Goal: Task Accomplishment & Management: Use online tool/utility

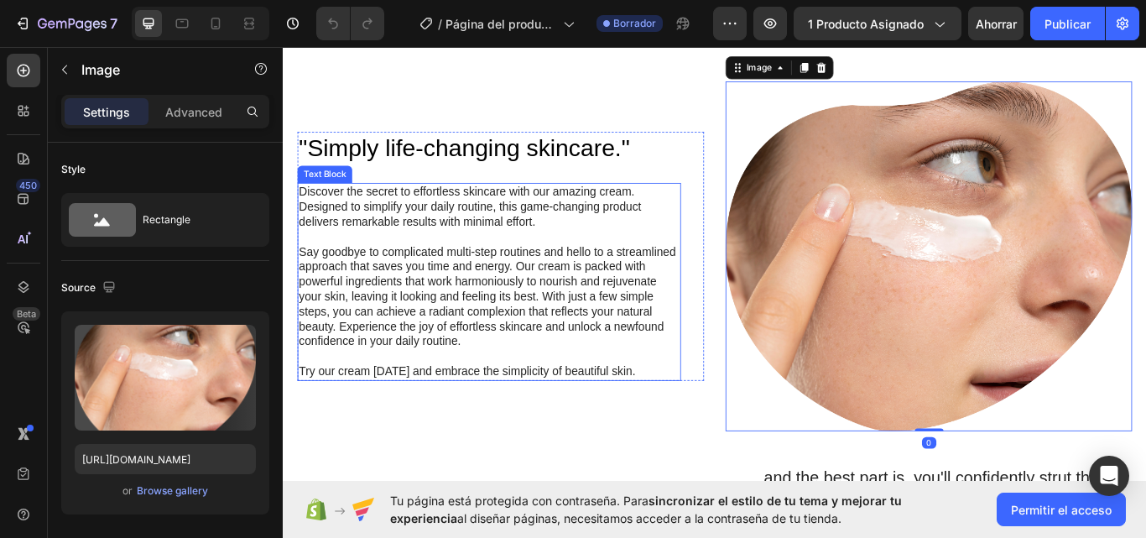
scroll to position [839, 0]
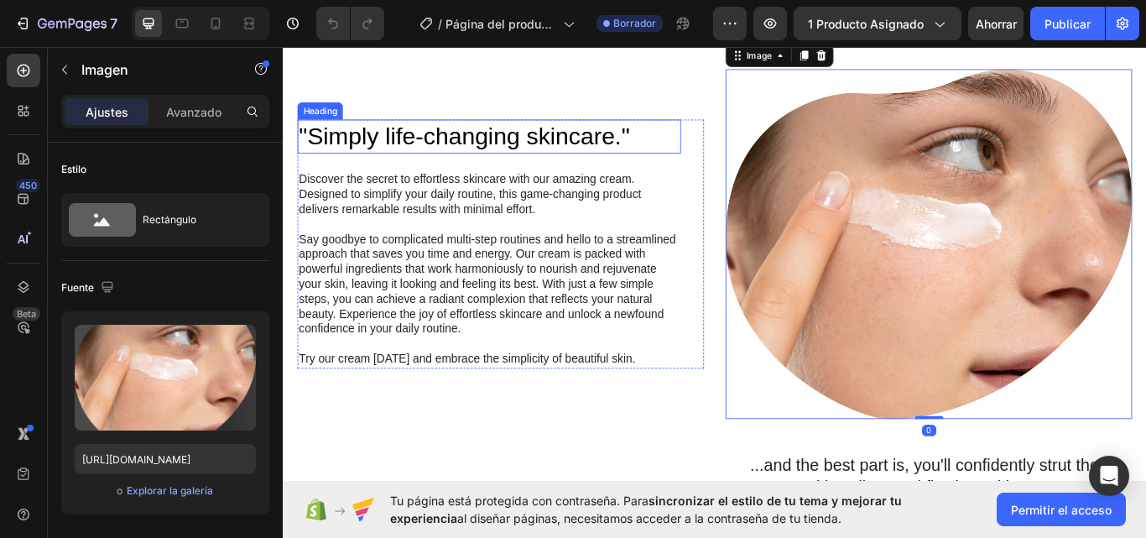
click at [641, 159] on h2 ""Simply life-changing skincare."" at bounding box center [523, 152] width 447 height 39
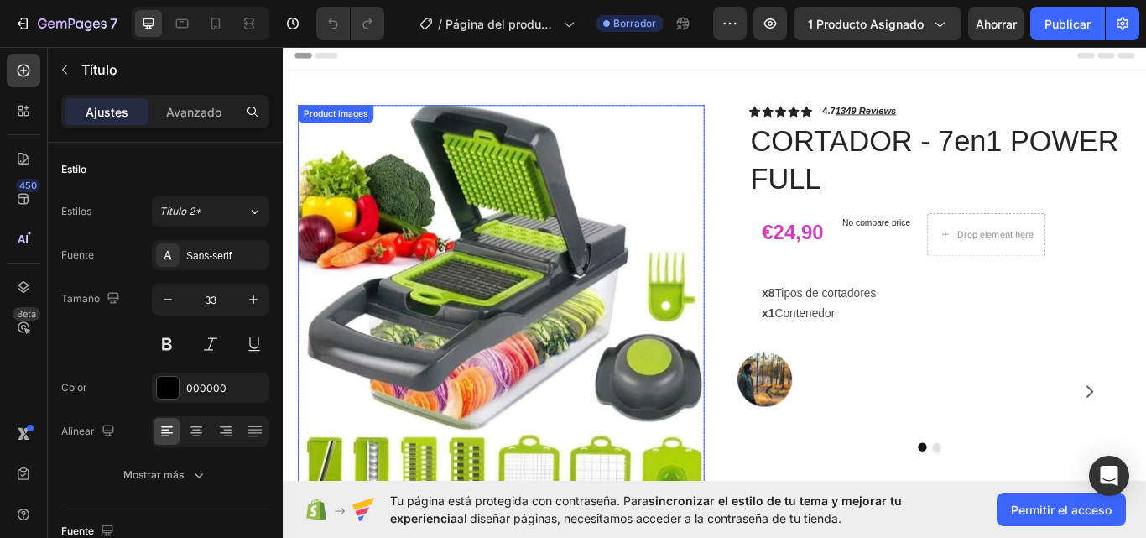
scroll to position [0, 0]
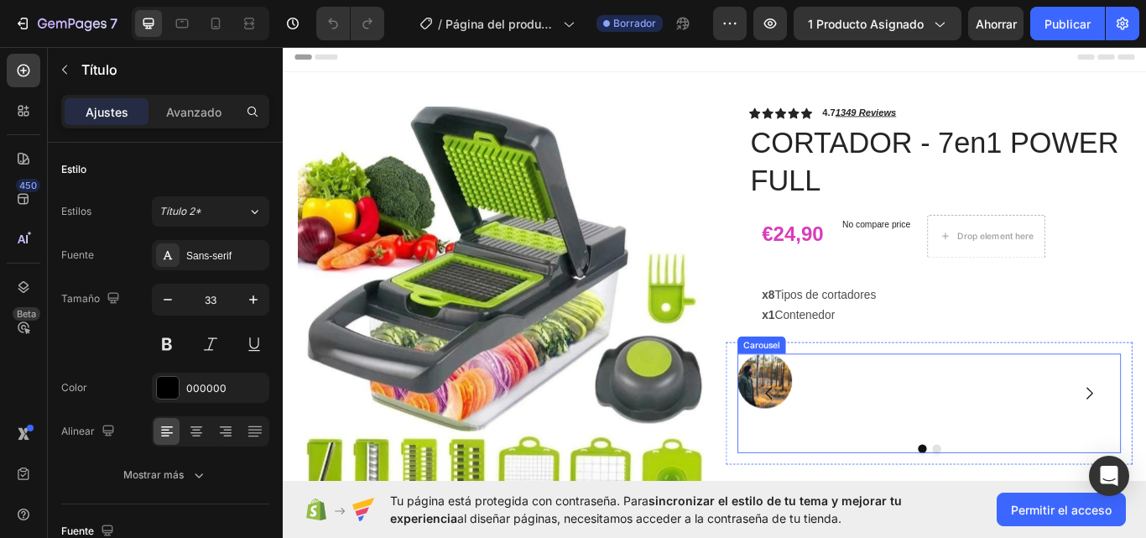
click at [872, 446] on div "Image" at bounding box center [1032, 451] width 441 height 92
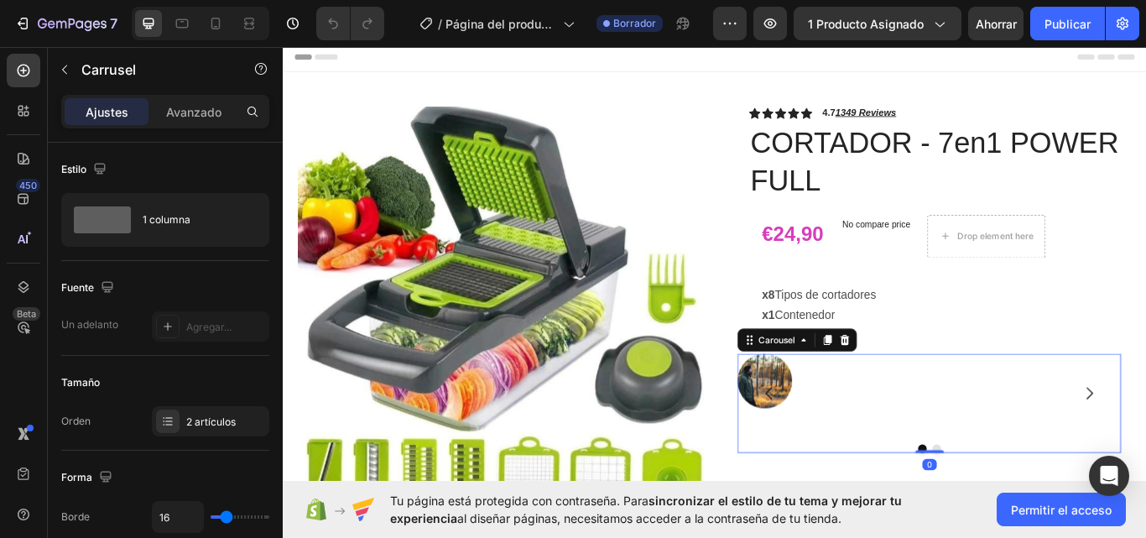
click at [834, 429] on button "Carousel Back Arrow" at bounding box center [849, 451] width 47 height 47
click at [1023, 511] on button "Dot" at bounding box center [1028, 516] width 10 height 10
click at [839, 441] on icon "Carousel Back Arrow" at bounding box center [849, 451] width 20 height 20
click at [843, 451] on icon "Carousel Back Arrow" at bounding box center [849, 451] width 20 height 20
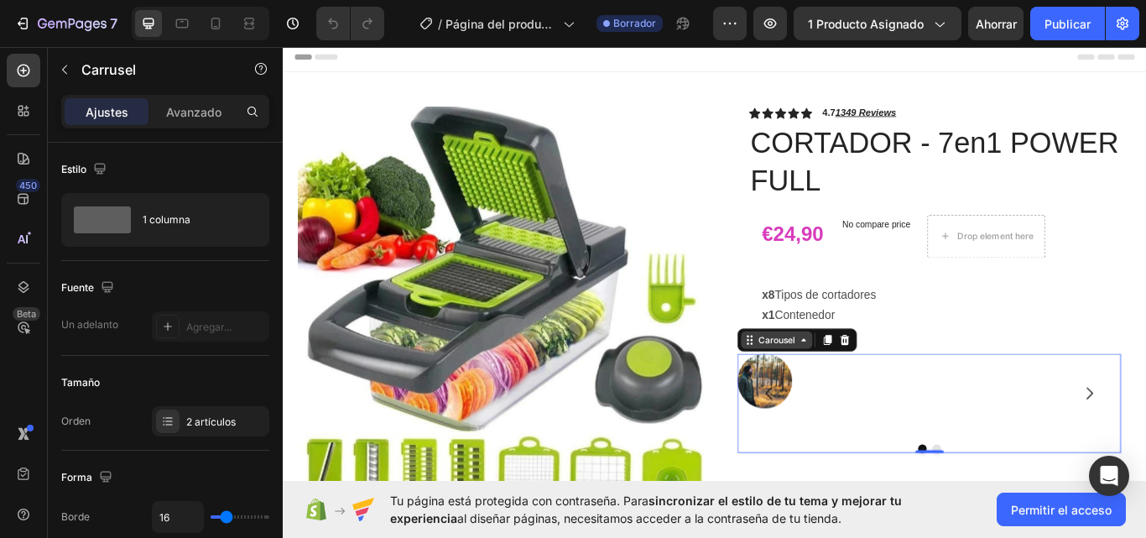
click at [885, 386] on icon at bounding box center [889, 389] width 13 height 13
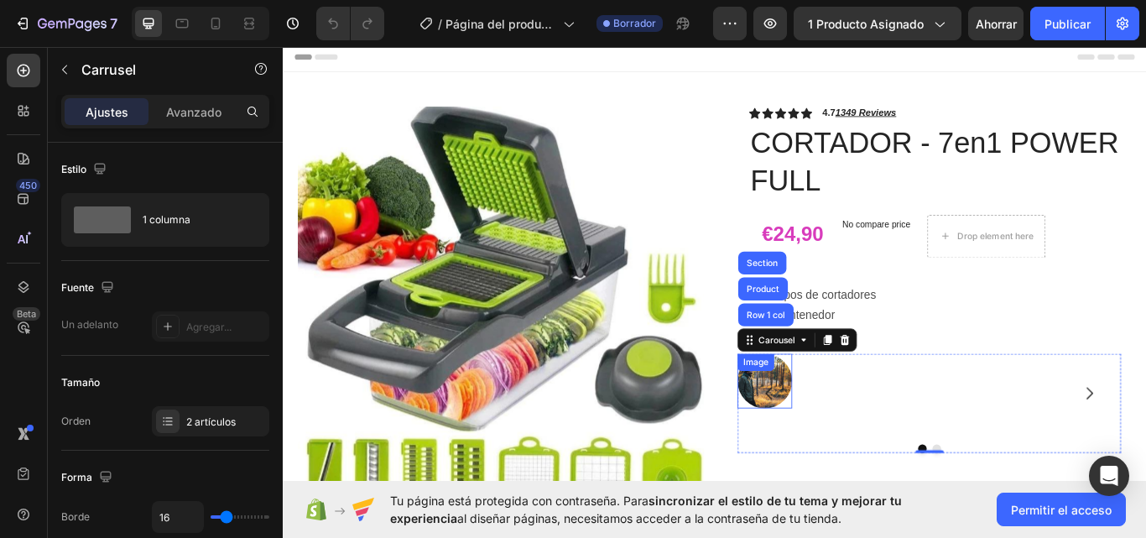
click at [833, 421] on div "Image" at bounding box center [834, 415] width 36 height 15
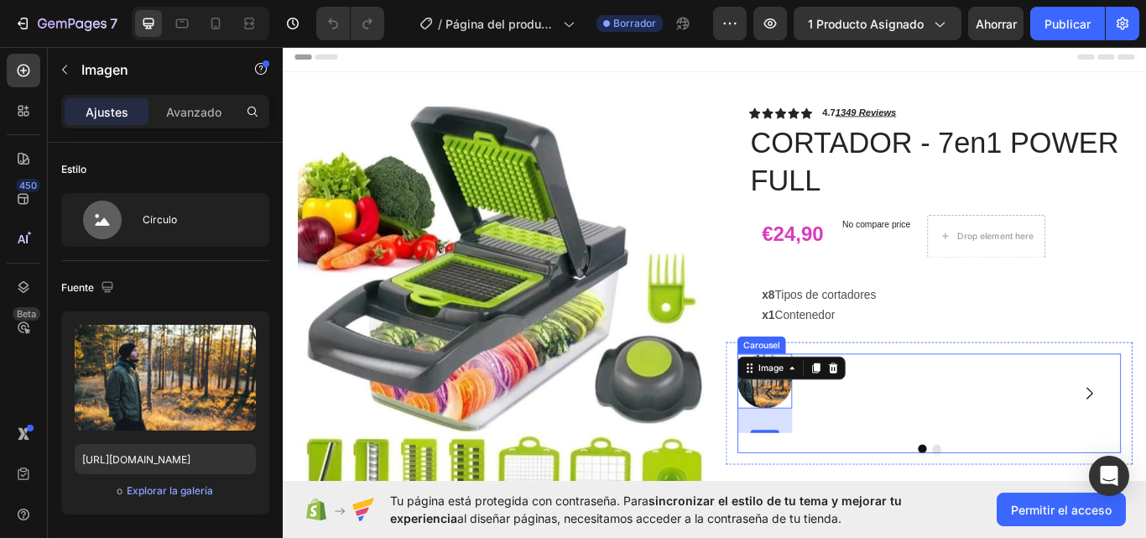
click at [1047, 448] on div "Image 34" at bounding box center [1032, 451] width 441 height 92
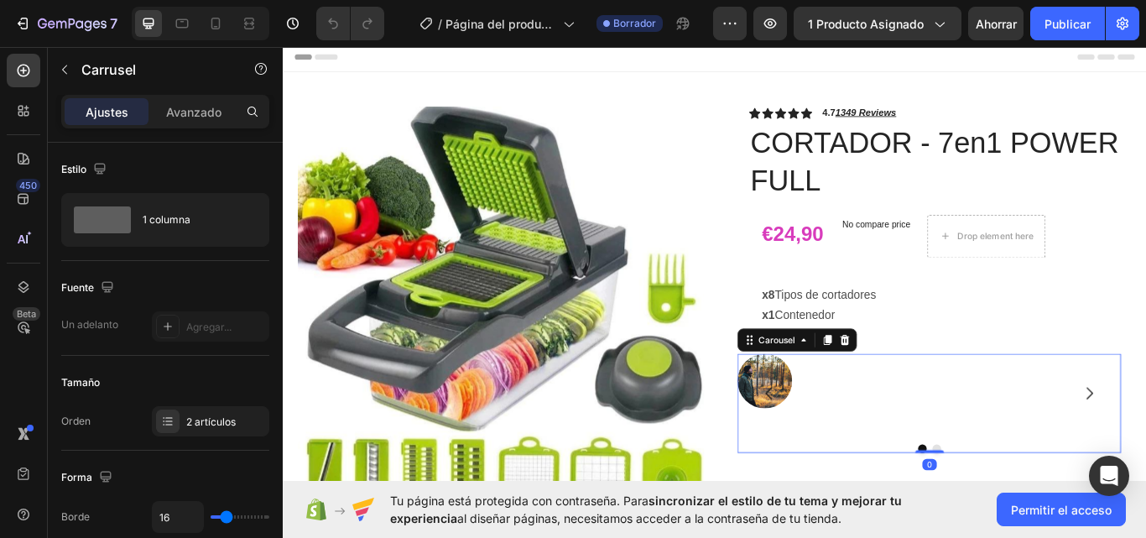
click at [1047, 447] on div "Image" at bounding box center [1032, 451] width 441 height 92
click at [1040, 511] on button "Dot" at bounding box center [1045, 516] width 10 height 10
click at [1023, 514] on button "Dot" at bounding box center [1028, 516] width 10 height 10
click at [986, 437] on div "Image" at bounding box center [1032, 451] width 441 height 92
click at [23, 111] on icon at bounding box center [23, 110] width 17 height 17
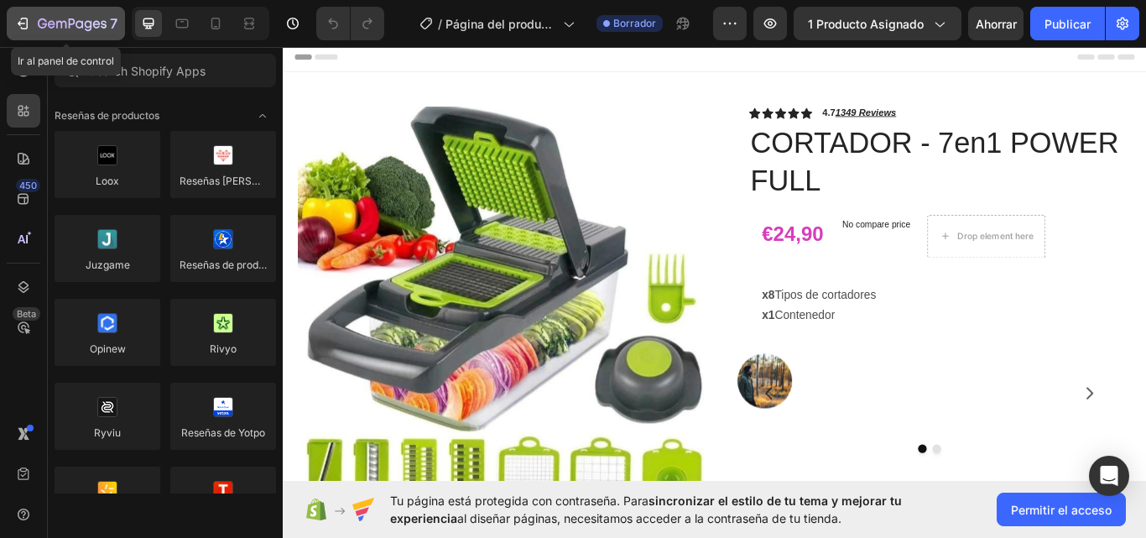
click at [56, 25] on icon "button" at bounding box center [61, 25] width 10 height 8
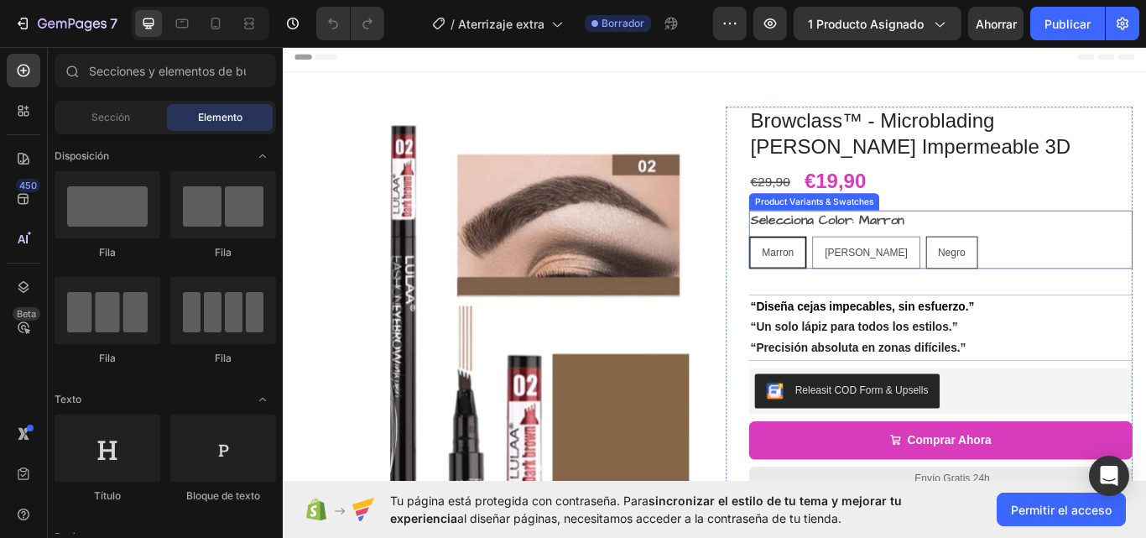
click at [934, 290] on span "[PERSON_NAME]" at bounding box center [962, 286] width 97 height 13
click at [900, 269] on input "Marrón Oscuro Marrón Oscuro Marrón Oscuro" at bounding box center [899, 268] width 1 height 1
radio input "true"
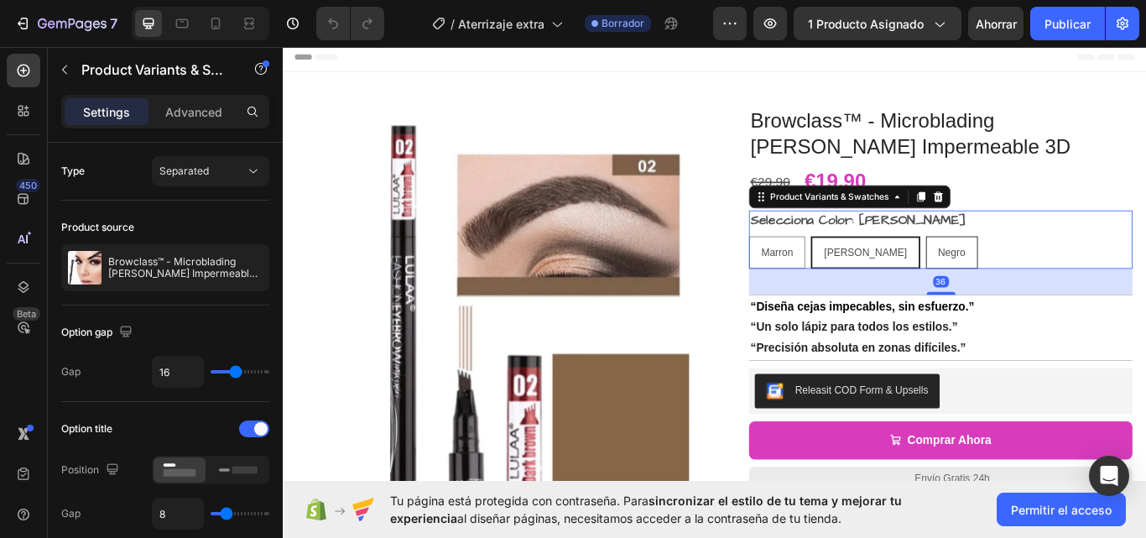
click at [1046, 291] on span "Negro" at bounding box center [1062, 286] width 32 height 13
click at [1032, 269] on input "Negro Negro Negro" at bounding box center [1031, 268] width 1 height 1
radio input "true"
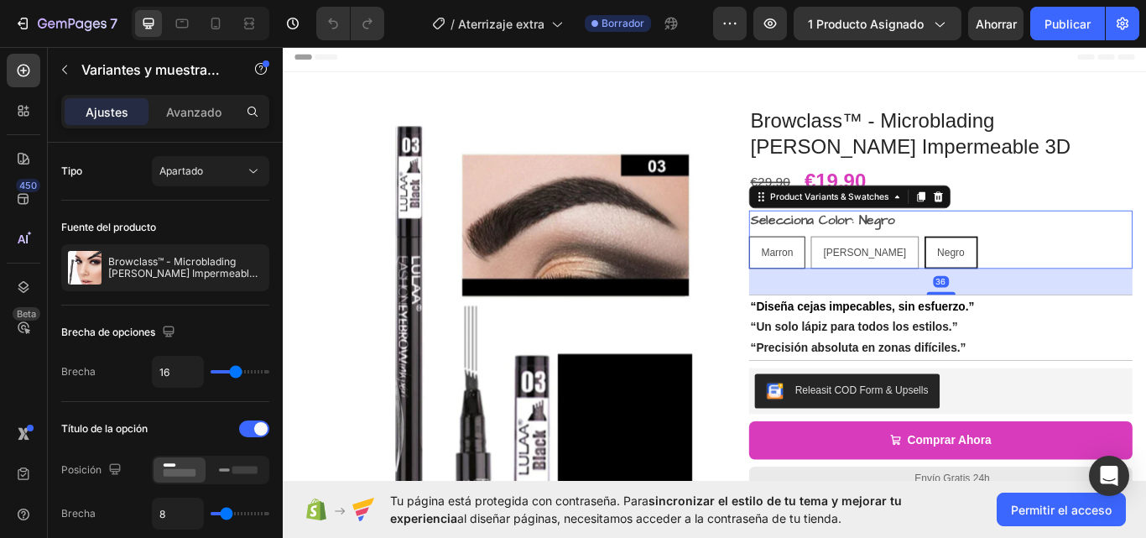
click at [864, 283] on span "Marron" at bounding box center [858, 286] width 37 height 13
click at [826, 269] on input "Marron Marron Marron" at bounding box center [825, 268] width 1 height 1
radio input "true"
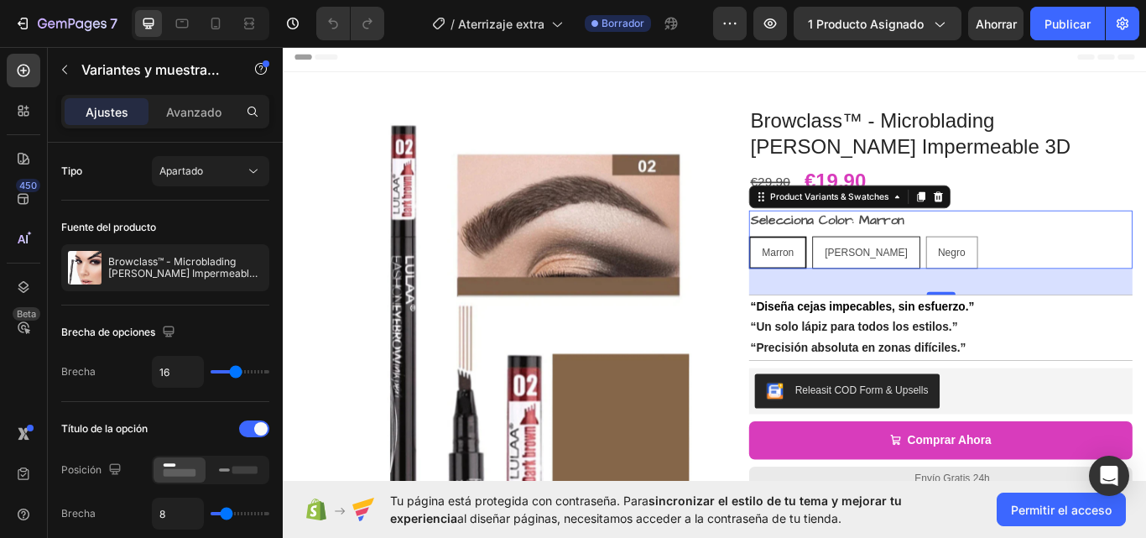
click at [943, 285] on span "Marrón Oscuro" at bounding box center [962, 286] width 97 height 13
click at [900, 269] on input "Marrón Oscuro Marrón Oscuro Marrón Oscuro" at bounding box center [899, 268] width 1 height 1
radio input "true"
click at [1046, 293] on span "Negro" at bounding box center [1062, 286] width 32 height 13
click at [1032, 269] on input "Negro Negro Negro" at bounding box center [1031, 268] width 1 height 1
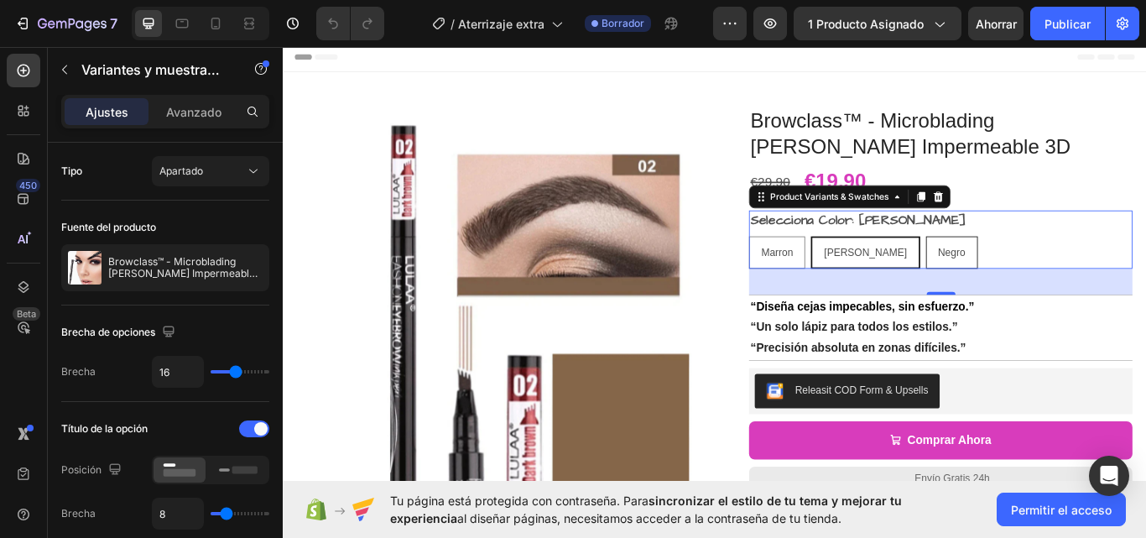
radio input "true"
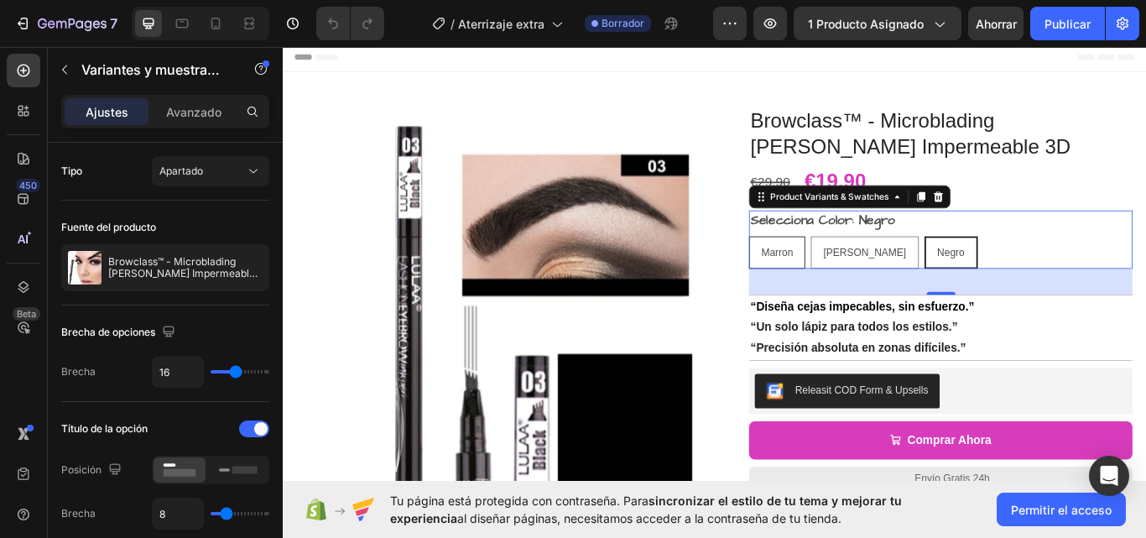
click at [858, 290] on span "Marron" at bounding box center [858, 286] width 37 height 13
click at [826, 269] on input "Marron Marron Marron" at bounding box center [825, 268] width 1 height 1
radio input "true"
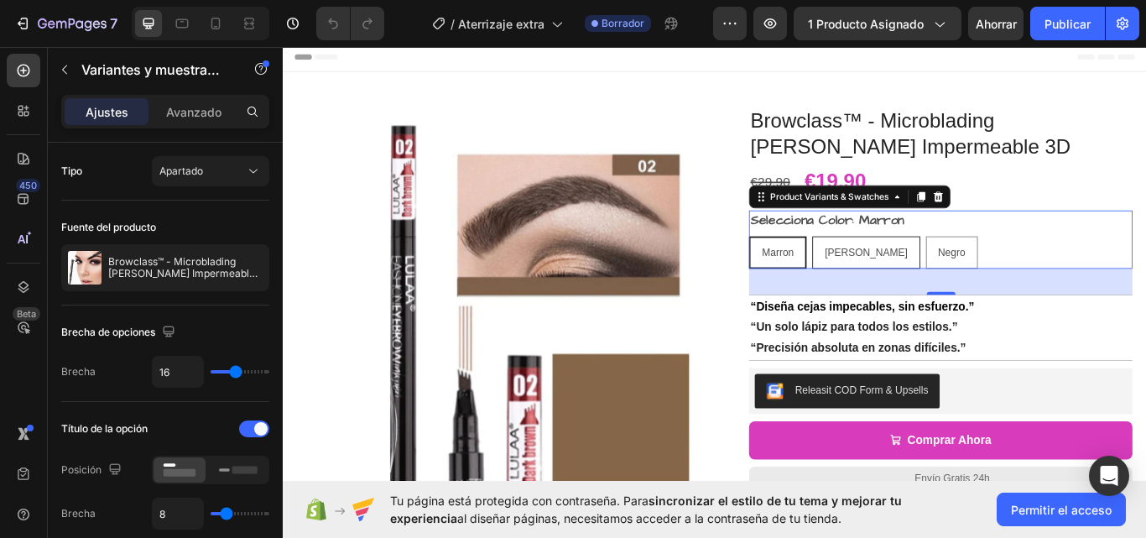
click at [982, 289] on span "Marrón Oscuro" at bounding box center [962, 286] width 97 height 13
click at [900, 269] on input "Marrón Oscuro Marrón Oscuro Marrón Oscuro" at bounding box center [899, 268] width 1 height 1
radio input "true"
click at [868, 281] on span "Marron" at bounding box center [858, 286] width 37 height 13
click at [826, 269] on input "Marron Marron Marron" at bounding box center [825, 268] width 1 height 1
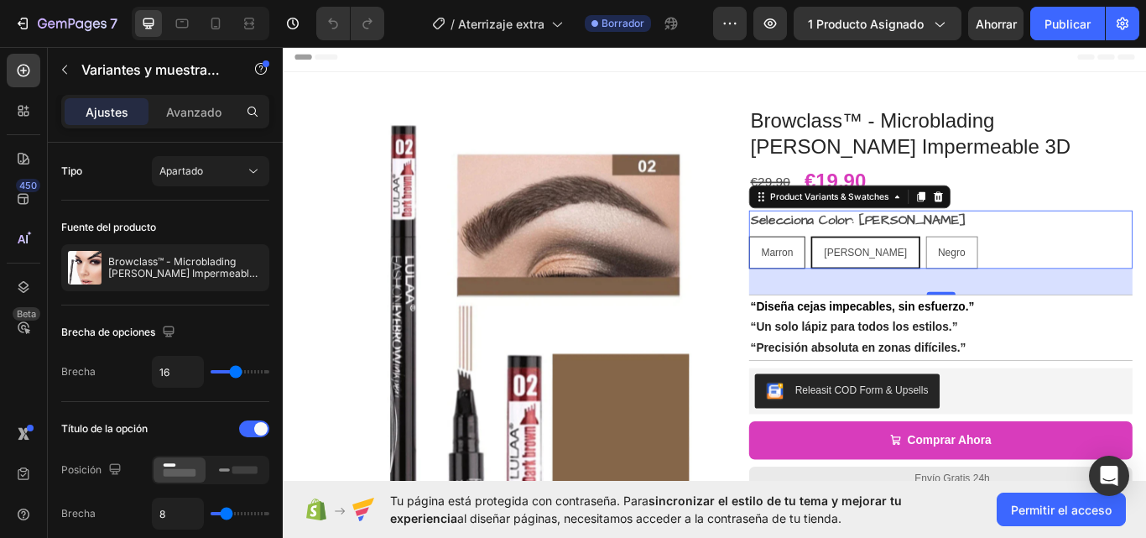
radio input "true"
click at [956, 284] on span "Marrón Oscuro" at bounding box center [962, 286] width 97 height 13
click at [900, 269] on input "Marrón Oscuro Marrón Oscuro Marrón Oscuro" at bounding box center [899, 268] width 1 height 1
radio input "true"
click at [1046, 285] on span "Negro" at bounding box center [1062, 286] width 32 height 13
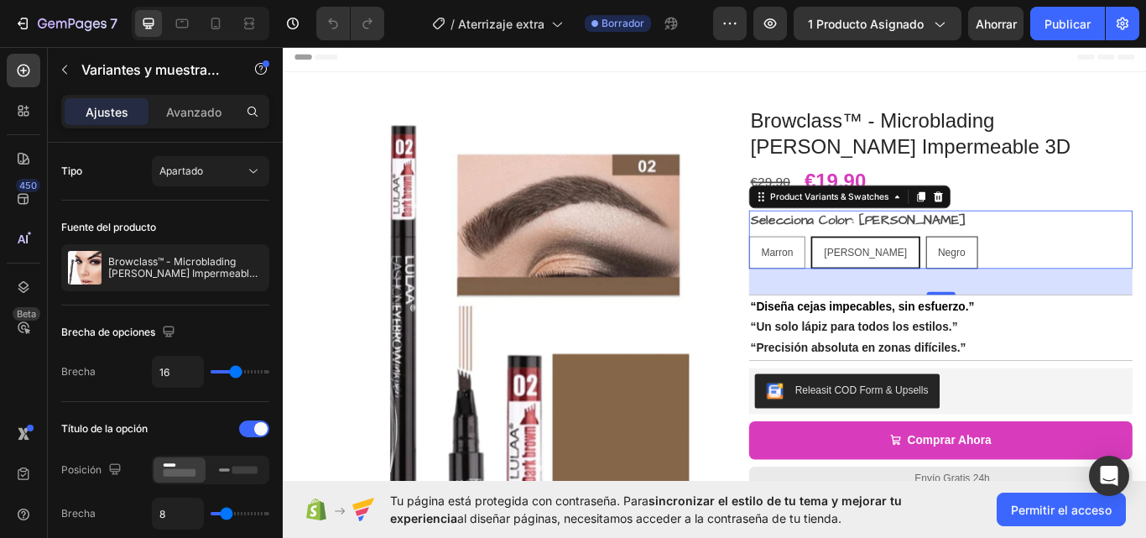
click at [1032, 269] on input "Negro Negro Negro" at bounding box center [1031, 268] width 1 height 1
radio input "true"
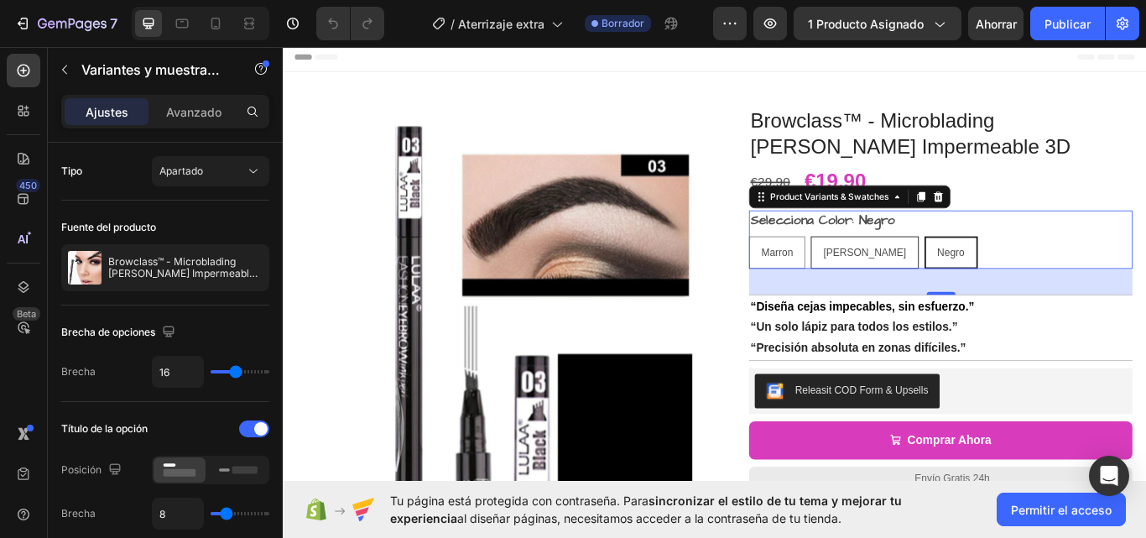
click at [911, 277] on div "Marrón Oscuro" at bounding box center [960, 287] width 123 height 34
click at [898, 269] on input "Marrón Oscuro Marrón Oscuro Marrón Oscuro" at bounding box center [897, 268] width 1 height 1
radio input "true"
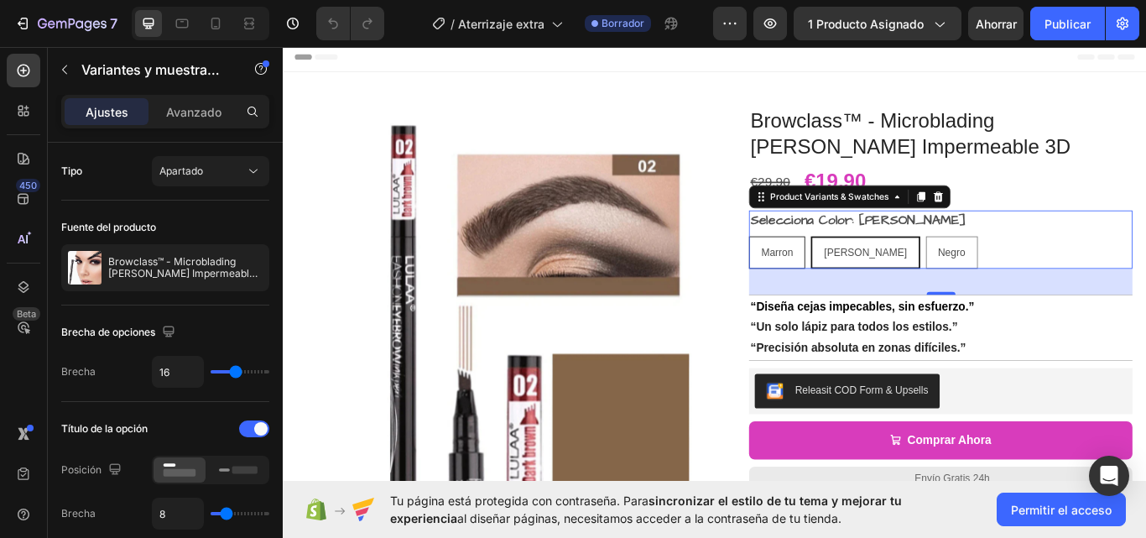
click at [850, 283] on span "Marron" at bounding box center [858, 286] width 37 height 13
click at [826, 269] on input "Marron Marron Marron" at bounding box center [825, 268] width 1 height 1
radio input "true"
click at [932, 290] on span "Marrón Oscuro" at bounding box center [962, 286] width 97 height 13
click at [900, 269] on input "Marrón Oscuro Marrón Oscuro Marrón Oscuro" at bounding box center [899, 268] width 1 height 1
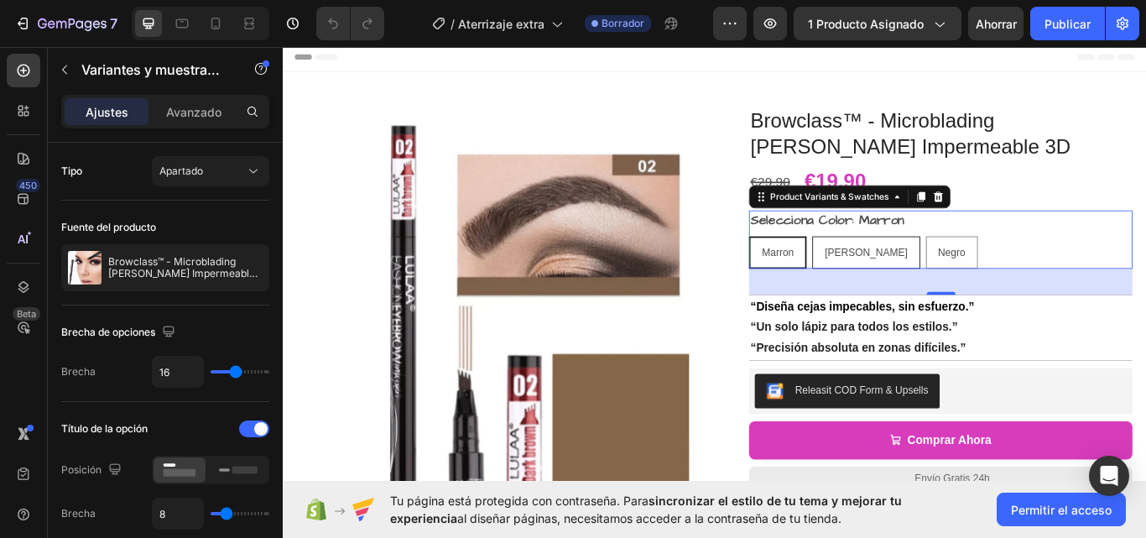
radio input "true"
click at [858, 283] on span "Marron" at bounding box center [858, 286] width 37 height 13
click at [826, 269] on input "Marron Marron Marron" at bounding box center [825, 268] width 1 height 1
radio input "true"
click at [914, 283] on span "Marrón Oscuro" at bounding box center [962, 286] width 97 height 13
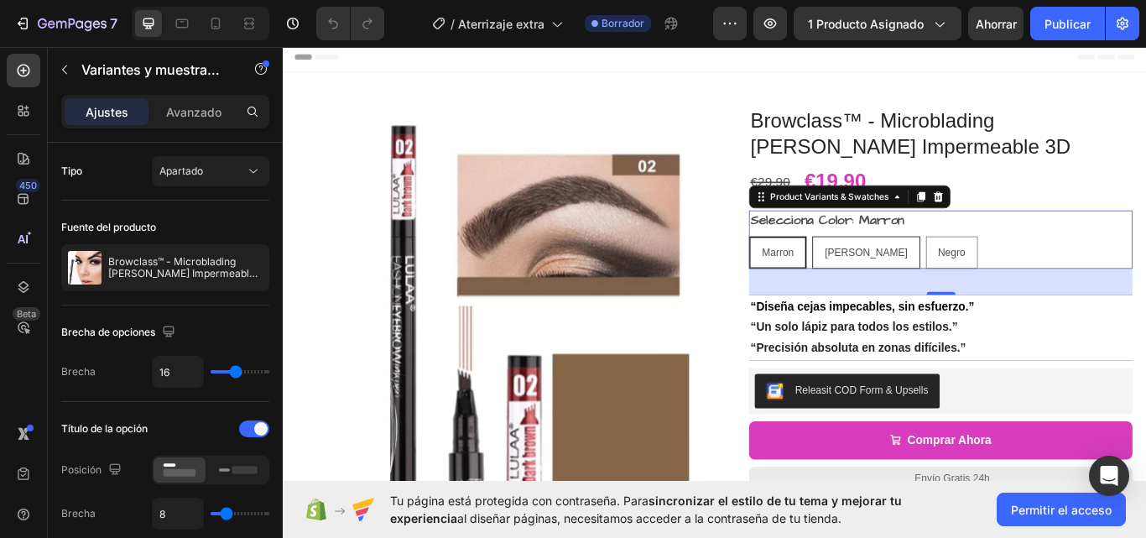
click at [900, 269] on input "Marrón Oscuro Marrón Oscuro Marrón Oscuro" at bounding box center [899, 268] width 1 height 1
radio input "true"
click at [873, 278] on div "Marron" at bounding box center [859, 287] width 64 height 34
click at [826, 269] on input "Marron Marron Marron" at bounding box center [825, 268] width 1 height 1
radio input "true"
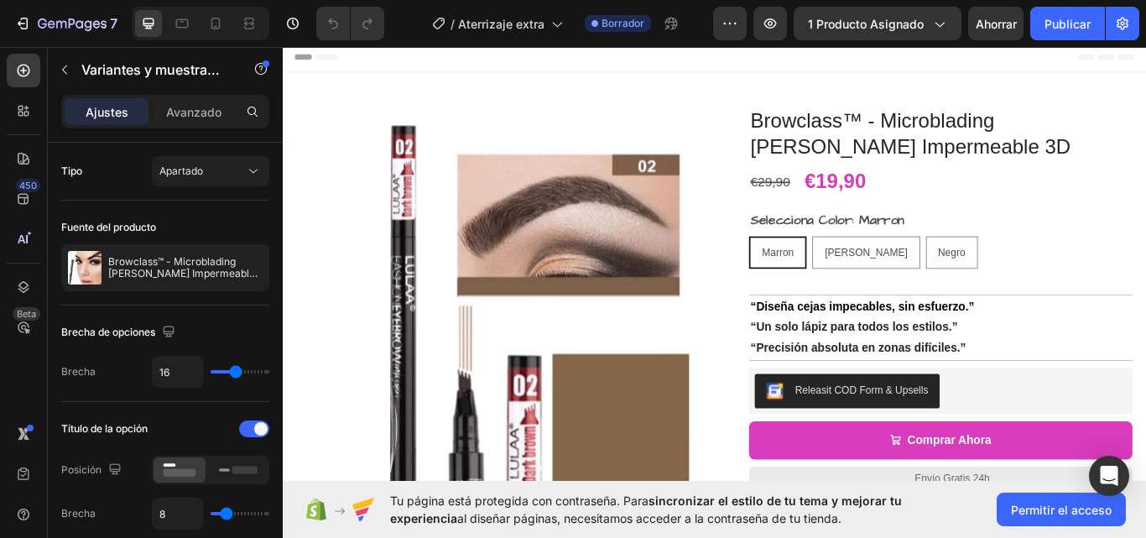
click at [866, 246] on legend "Selecciona Color: Marron" at bounding box center [917, 249] width 183 height 23
click at [890, 253] on legend "Selecciona Color: Marron" at bounding box center [917, 249] width 183 height 23
click at [1103, 278] on div "Marron Marron Marron Marrón Oscuro Marrón Oscuro Marrón Oscuro Negro Negro Negro" at bounding box center [1049, 288] width 447 height 38
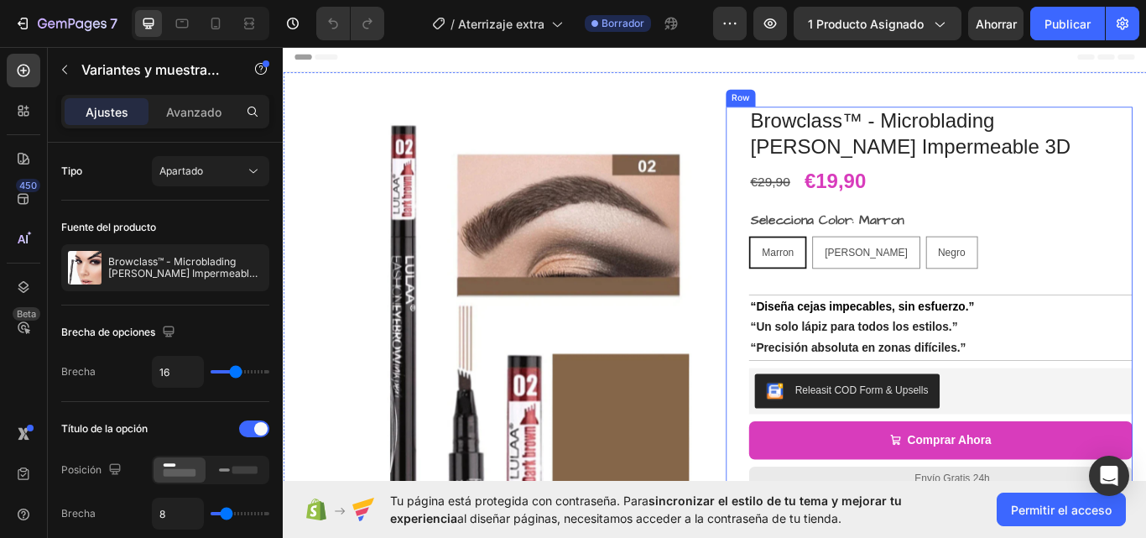
click at [1063, 317] on div "Browclass™ - Microblading de Cejas Impermeable 3D Product Title €29,90 Compare …" at bounding box center [1049, 409] width 447 height 584
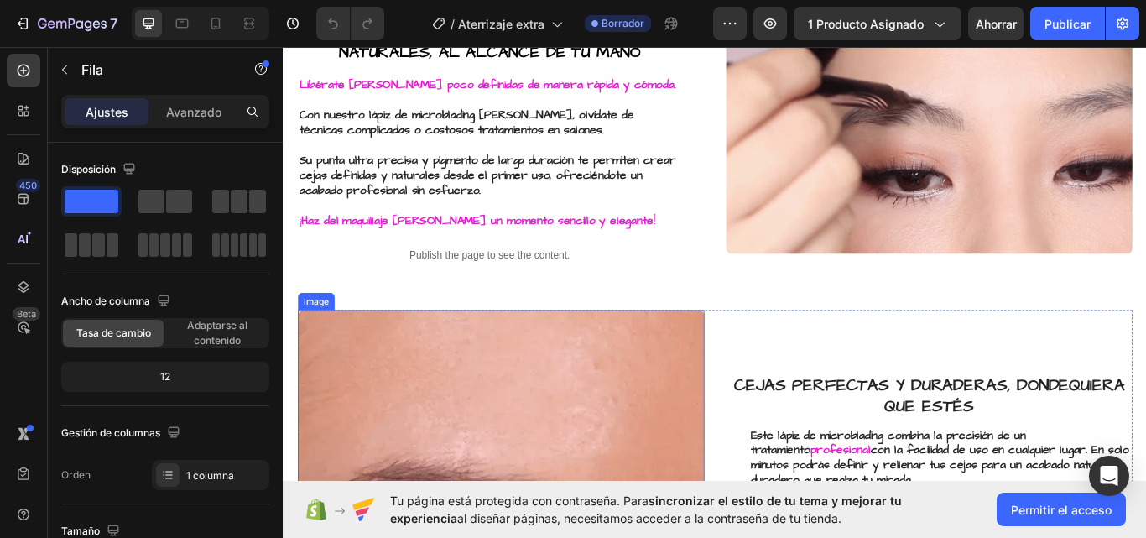
scroll to position [420, 0]
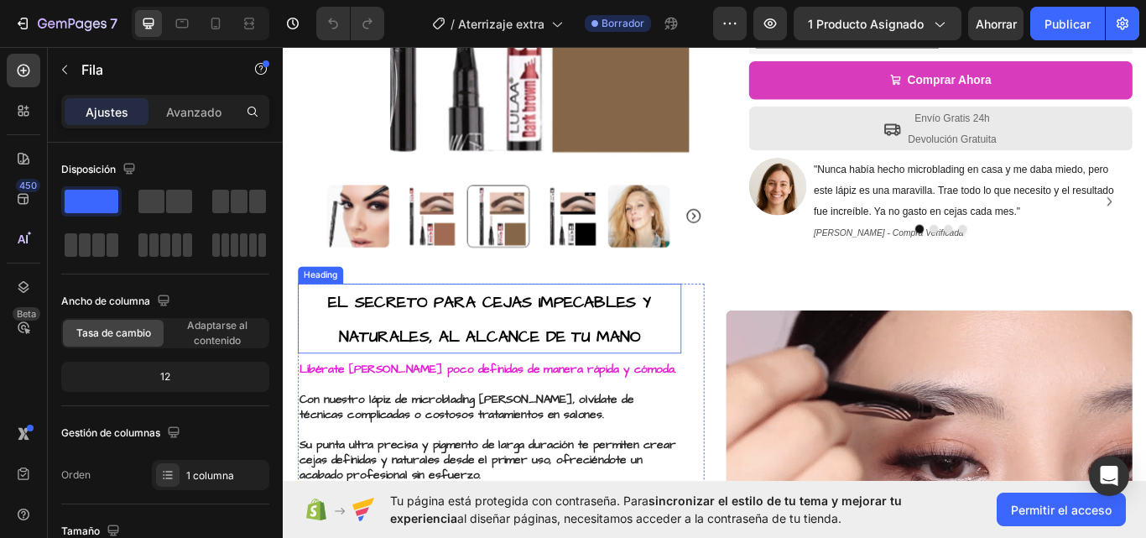
click at [401, 340] on strong "EL SECRETO PARA CEJAS IMPECABLES Y NATURALES, AL ALCANCE DE TU MANO" at bounding box center [523, 365] width 377 height 65
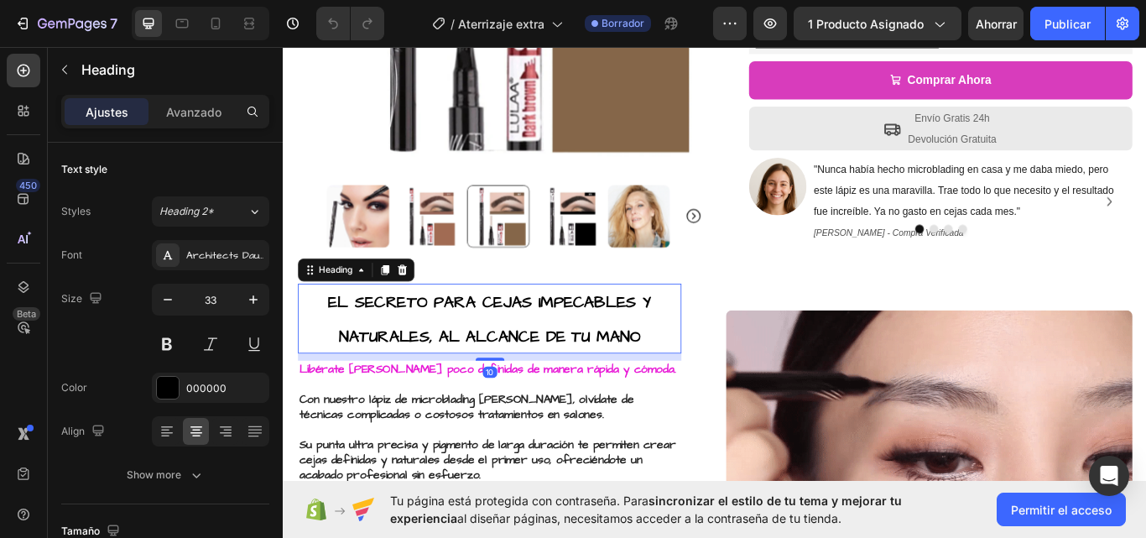
click at [401, 340] on strong "EL SECRETO PARA CEJAS IMPECABLES Y NATURALES, AL ALCANCE DE TU MANO" at bounding box center [523, 365] width 377 height 65
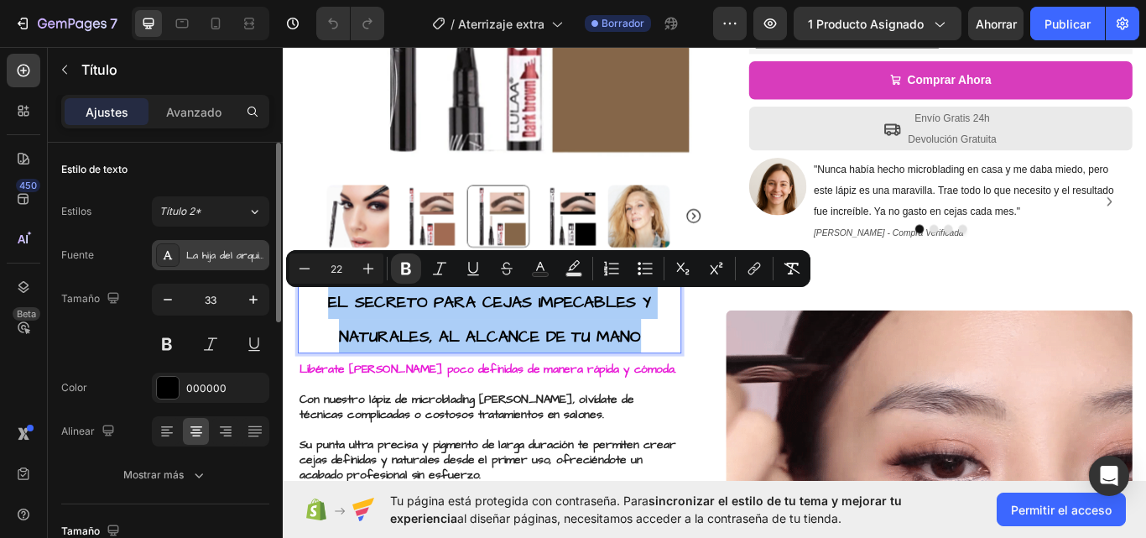
click at [220, 255] on font "La hija del arquitecto" at bounding box center [236, 255] width 100 height 14
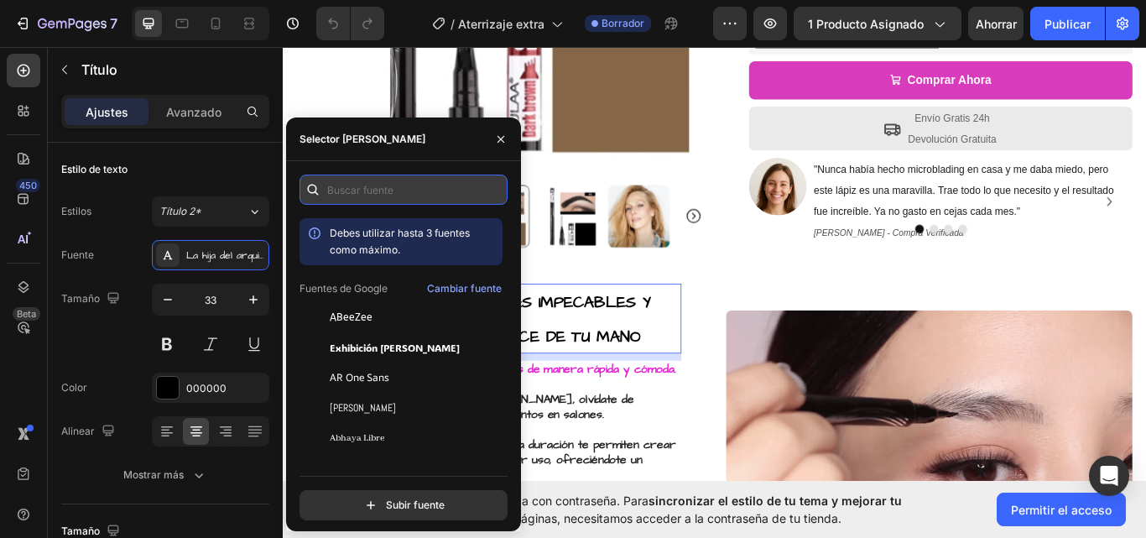
click at [408, 189] on input "text" at bounding box center [404, 190] width 208 height 30
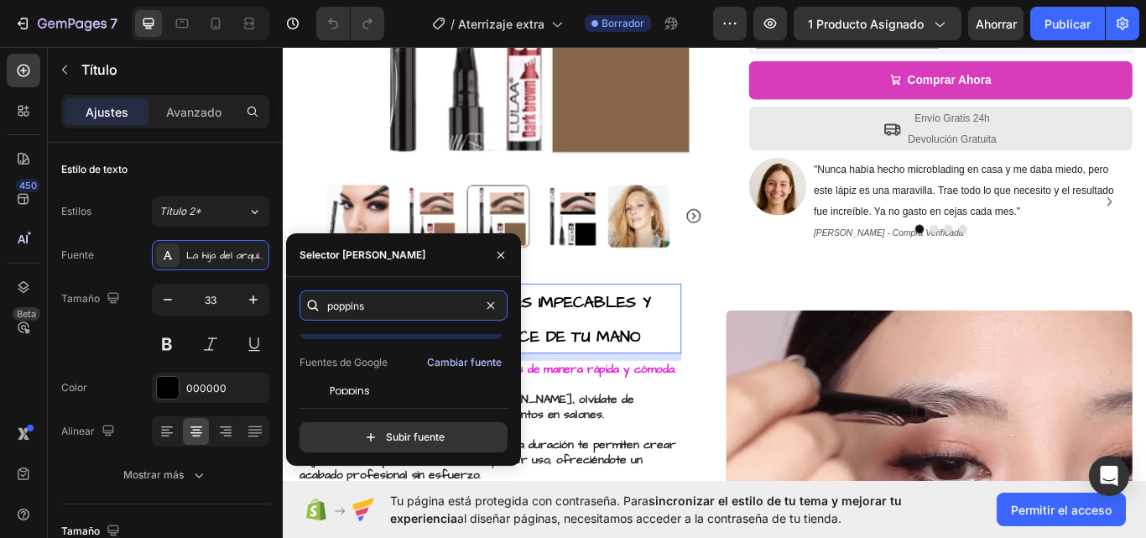
scroll to position [54, 0]
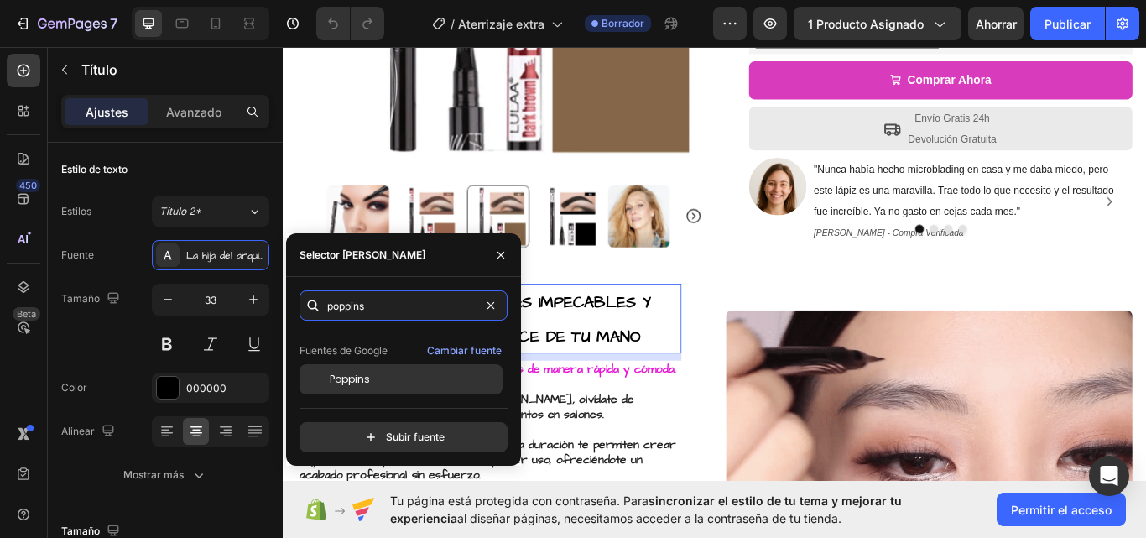
type input "poppins"
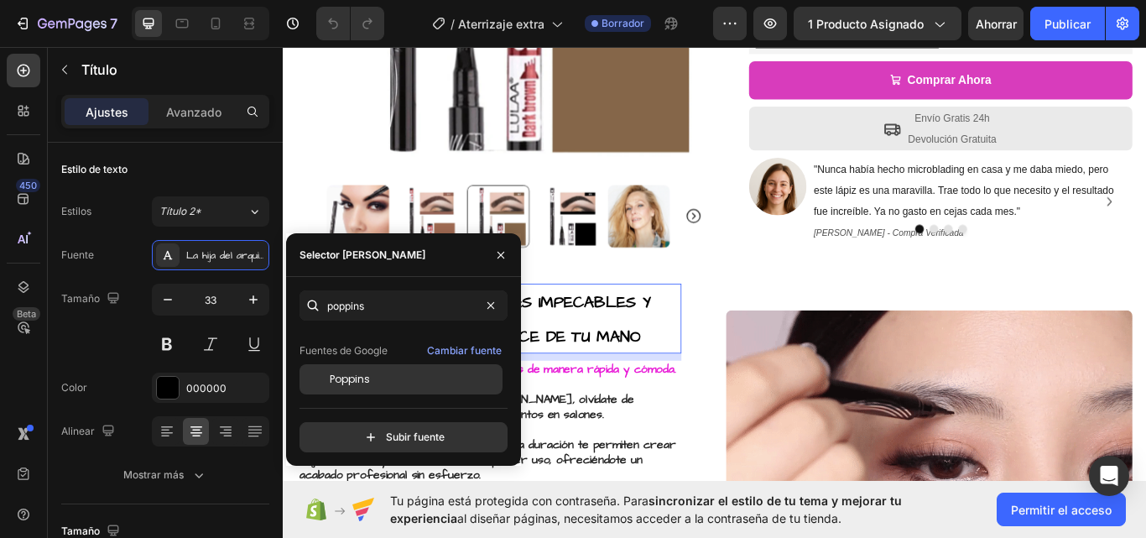
click at [382, 379] on div "Poppins" at bounding box center [415, 379] width 170 height 15
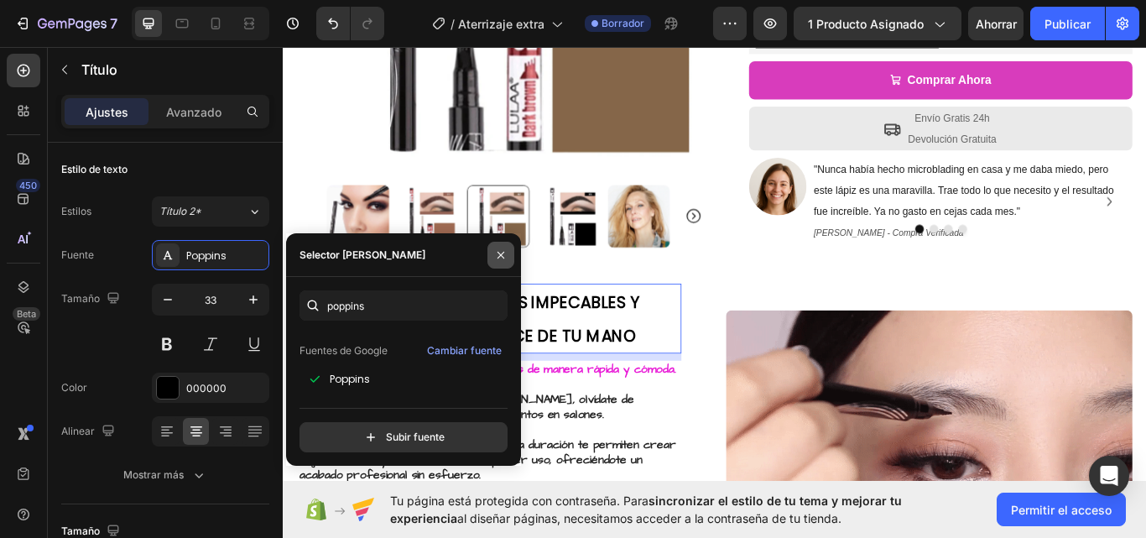
click at [497, 253] on icon "button" at bounding box center [500, 254] width 13 height 13
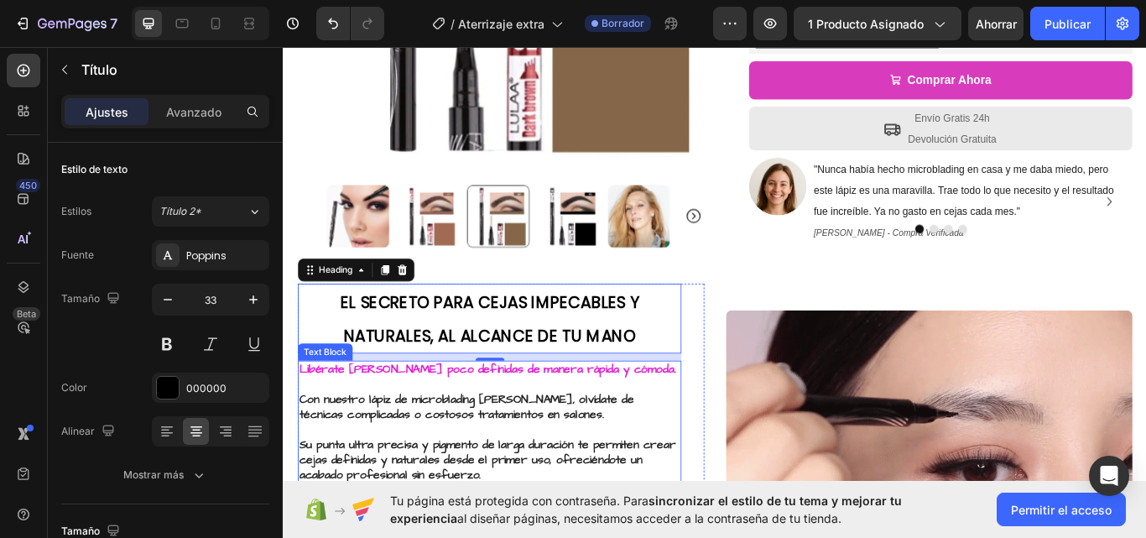
click at [717, 453] on p "Con nuestro lápiz de microblading de cejas, olvídate de técnicas complicadas o …" at bounding box center [523, 459] width 444 height 52
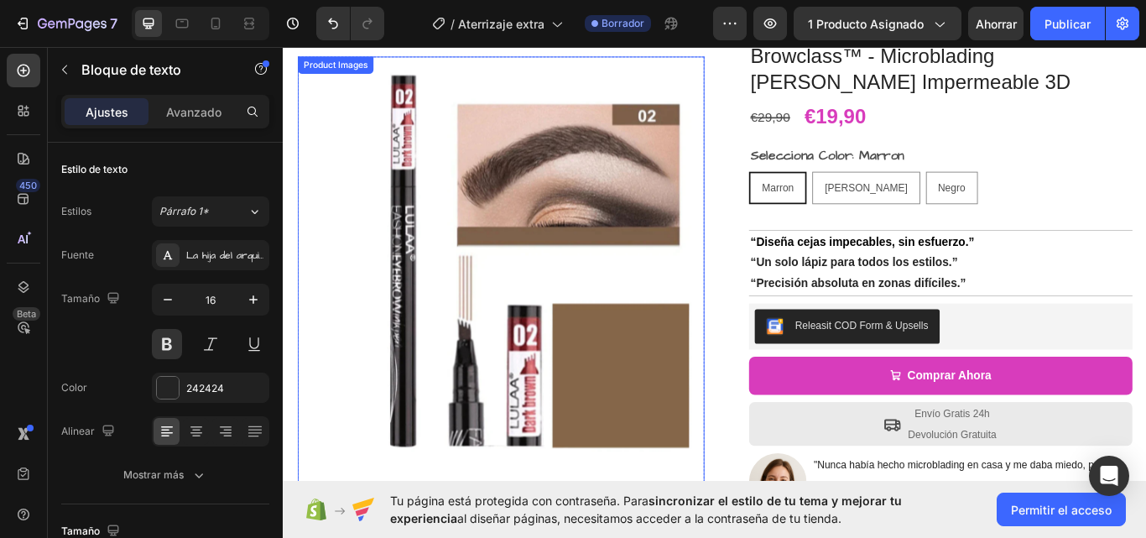
scroll to position [0, 0]
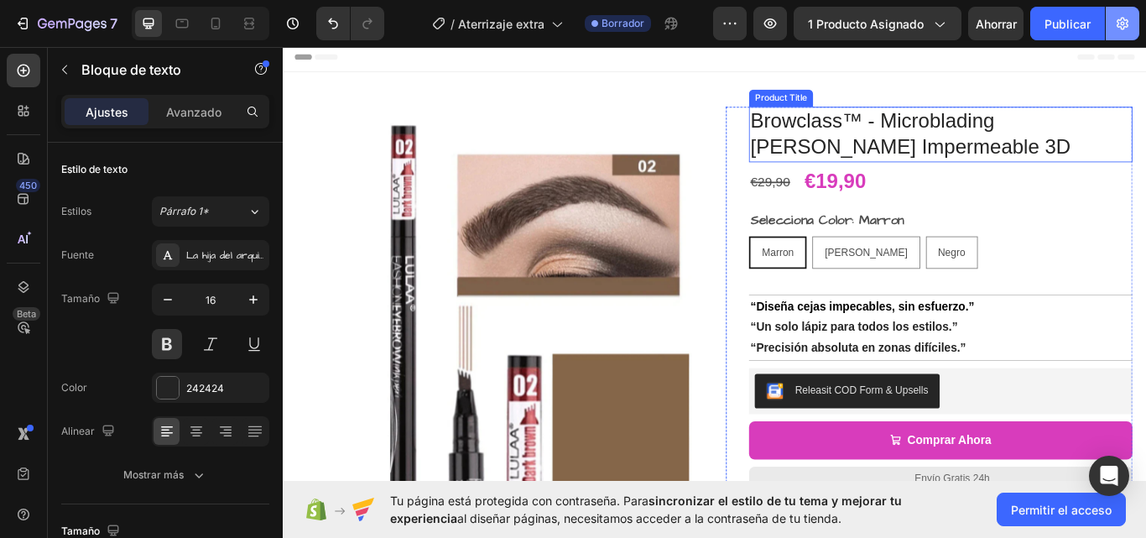
click at [1131, 23] on button "button" at bounding box center [1123, 24] width 34 height 34
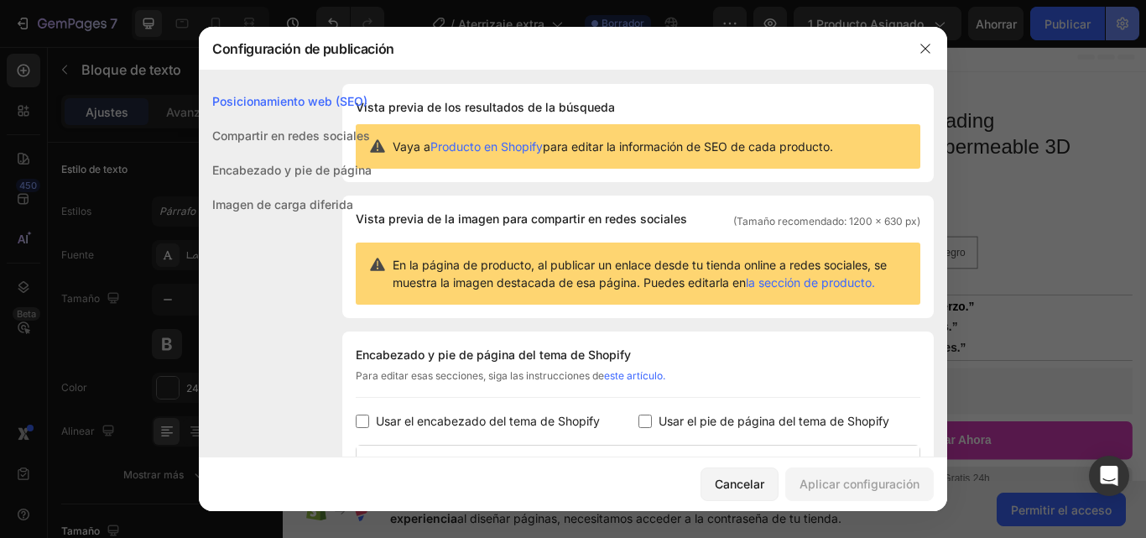
click at [1125, 24] on div at bounding box center [573, 269] width 1146 height 538
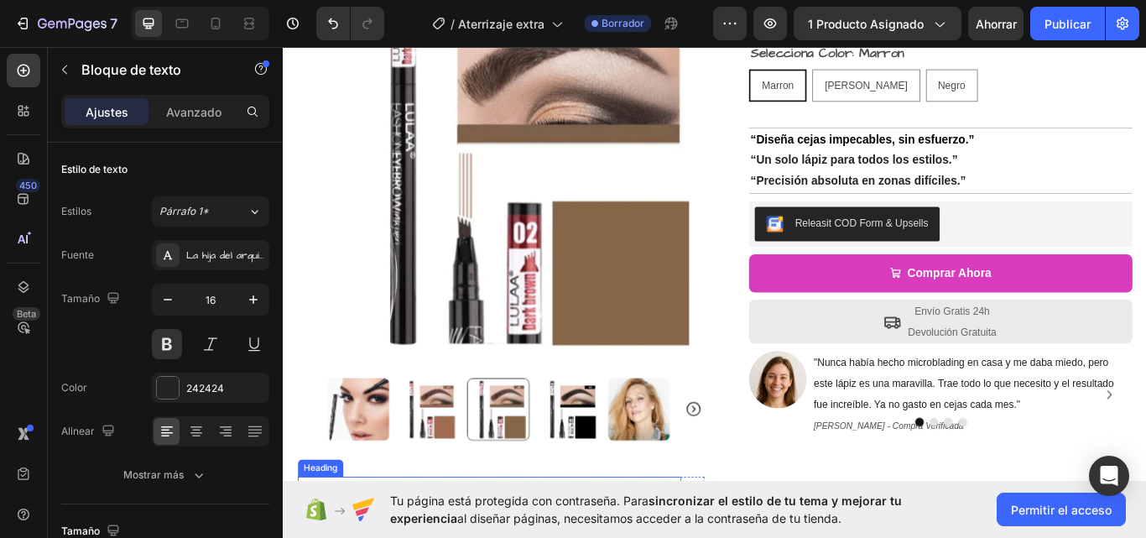
scroll to position [336, 0]
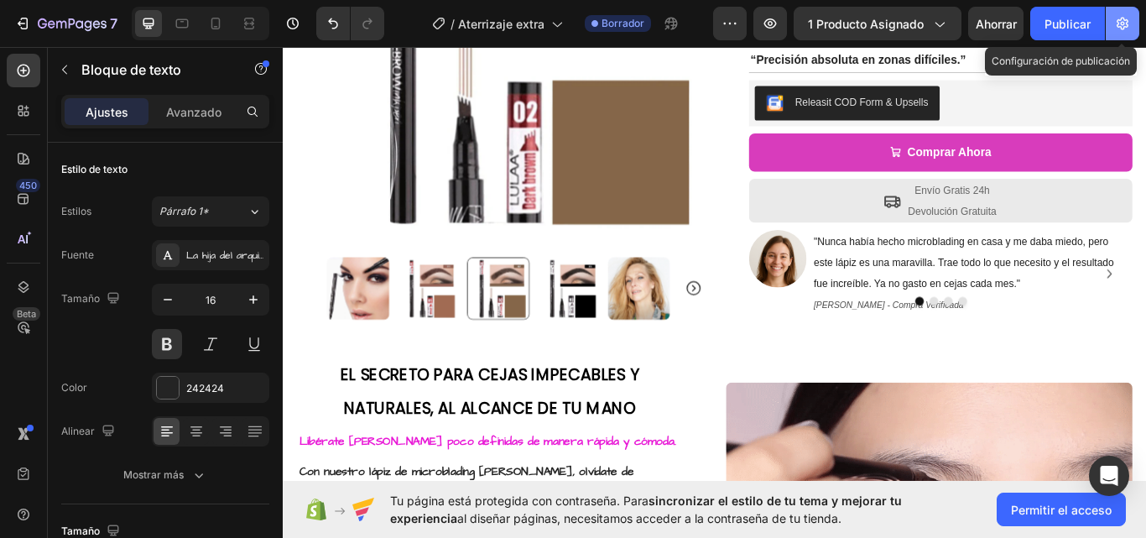
click at [1135, 22] on button "button" at bounding box center [1123, 24] width 34 height 34
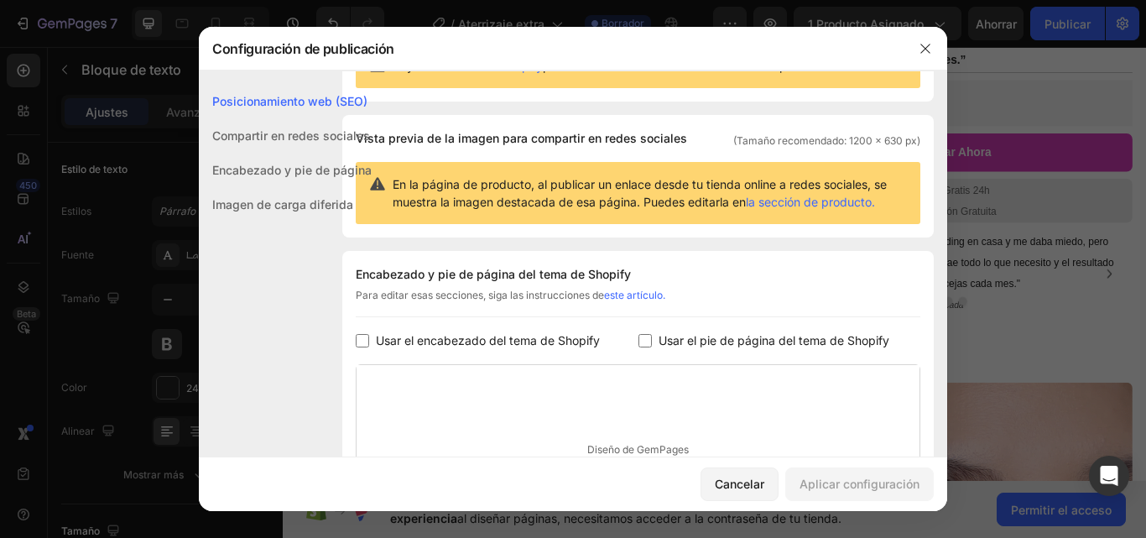
scroll to position [295, 0]
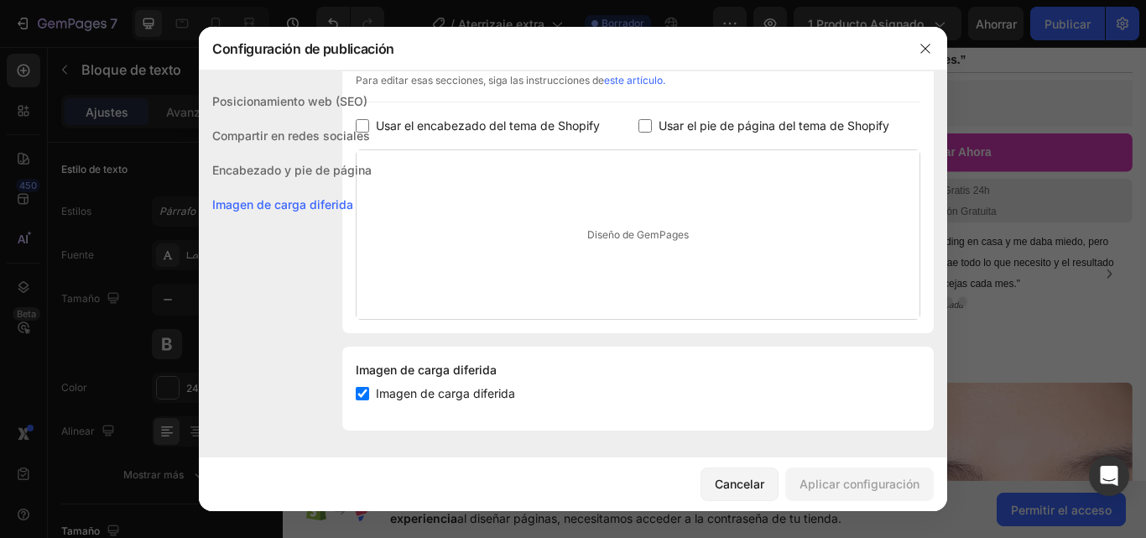
click at [360, 123] on input "checkbox" at bounding box center [362, 125] width 13 height 13
checkbox input "true"
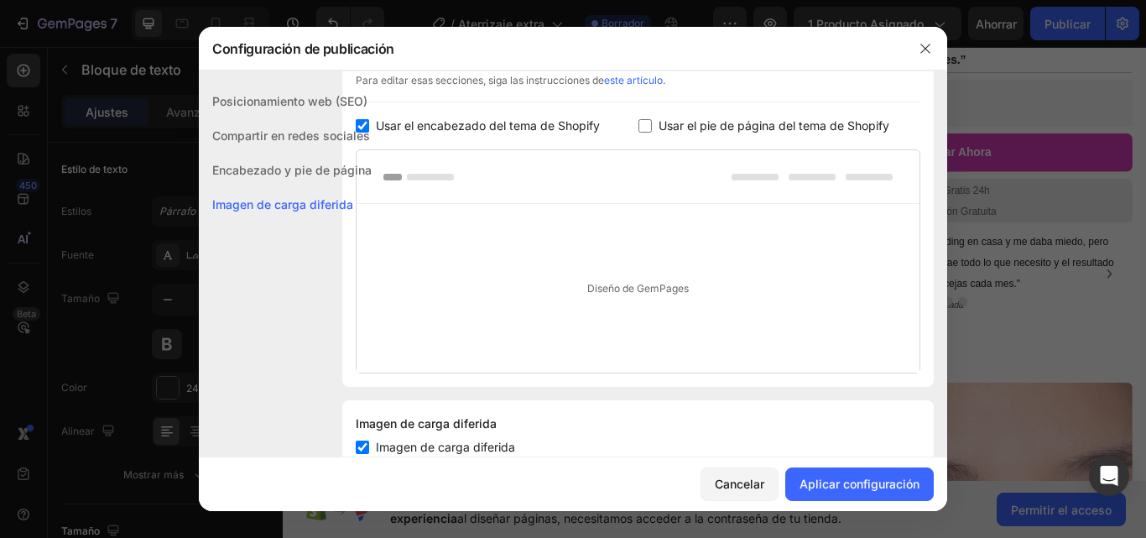
click at [642, 121] on input "checkbox" at bounding box center [645, 125] width 13 height 13
checkbox input "true"
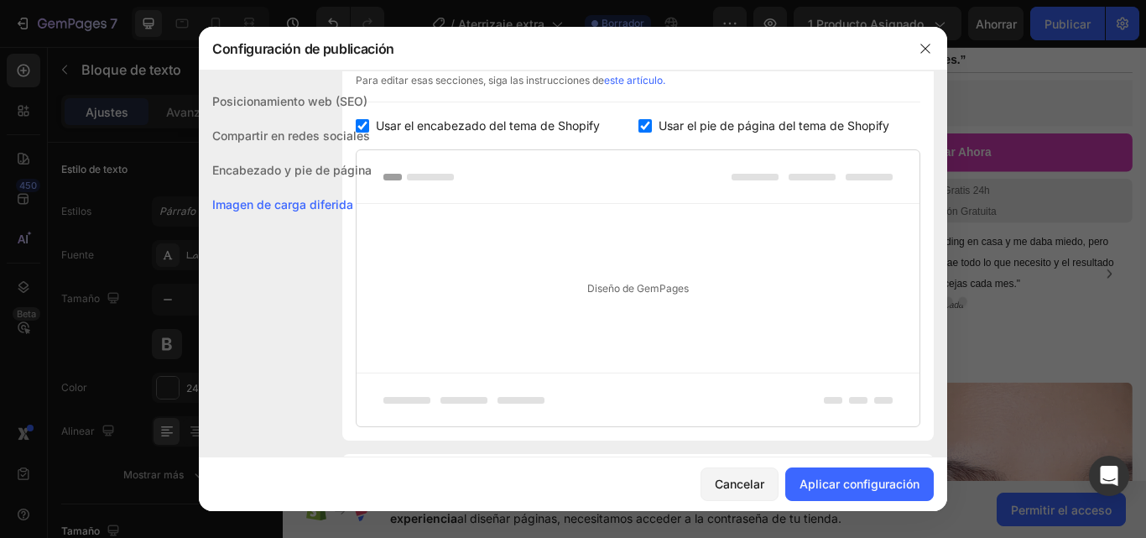
click at [363, 122] on input "checkbox" at bounding box center [362, 125] width 13 height 13
checkbox input "false"
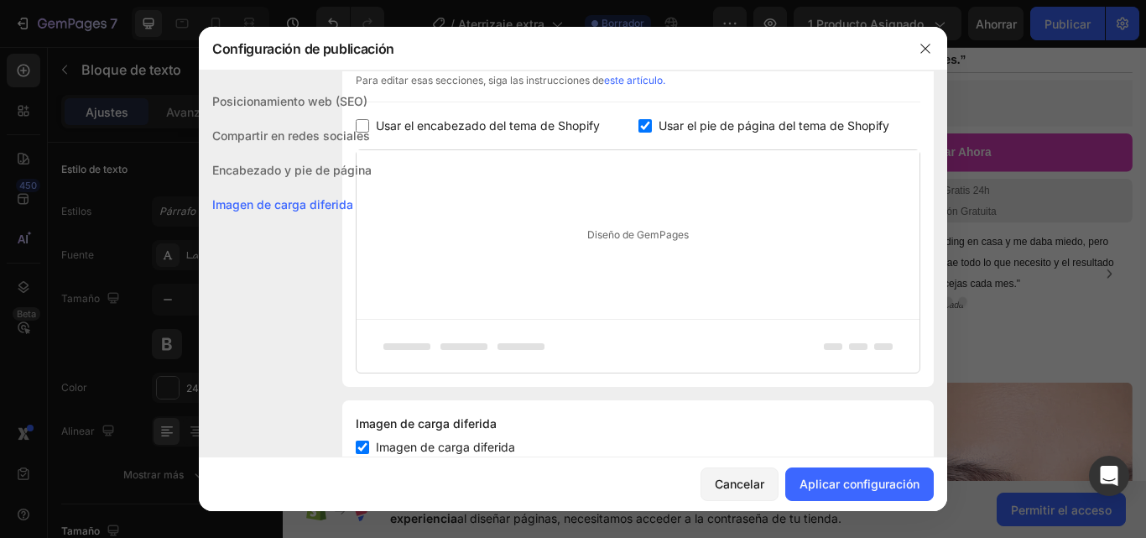
click at [643, 123] on input "checkbox" at bounding box center [645, 125] width 13 height 13
checkbox input "false"
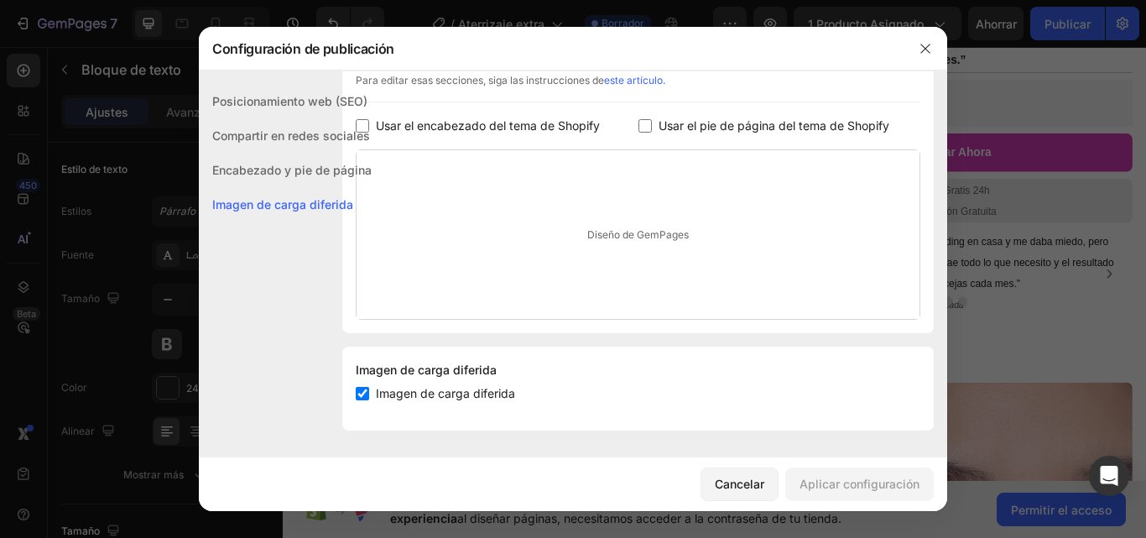
click at [360, 394] on input "checkbox" at bounding box center [362, 393] width 13 height 13
checkbox input "false"
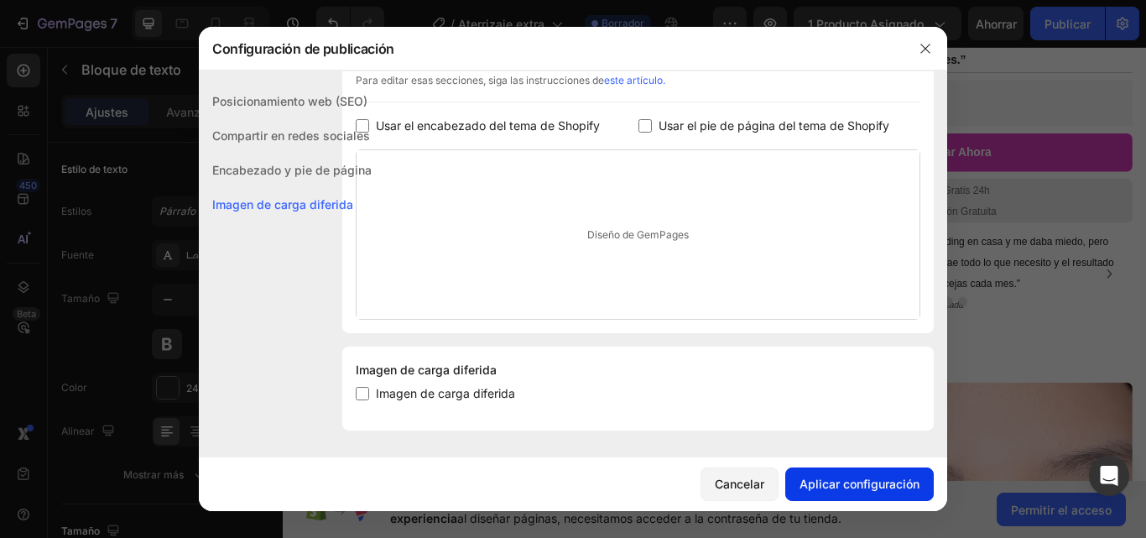
click at [850, 481] on font "Aplicar configuración" at bounding box center [860, 484] width 120 height 14
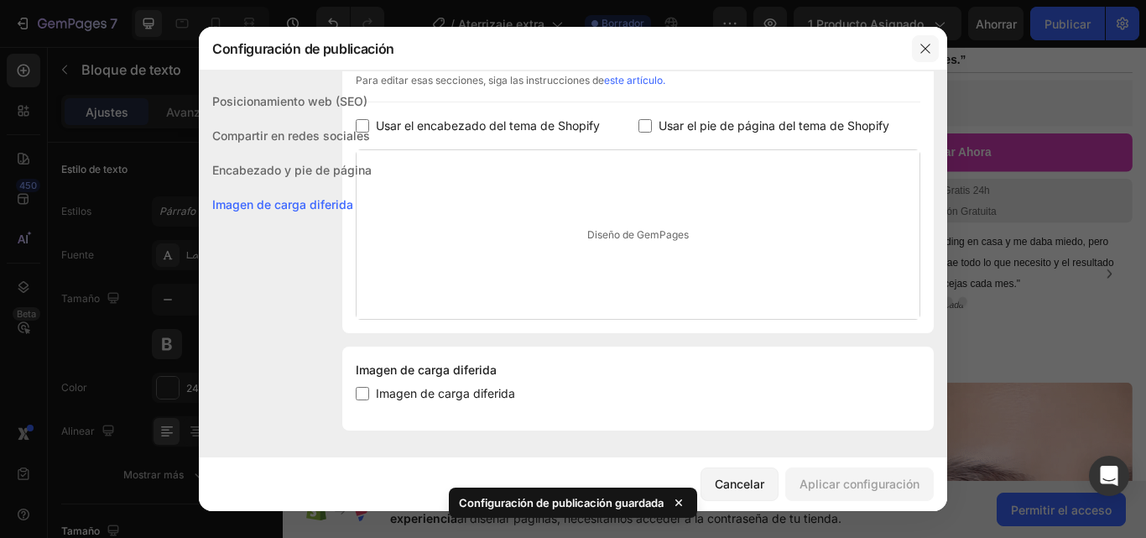
click at [924, 49] on icon "button" at bounding box center [925, 48] width 13 height 13
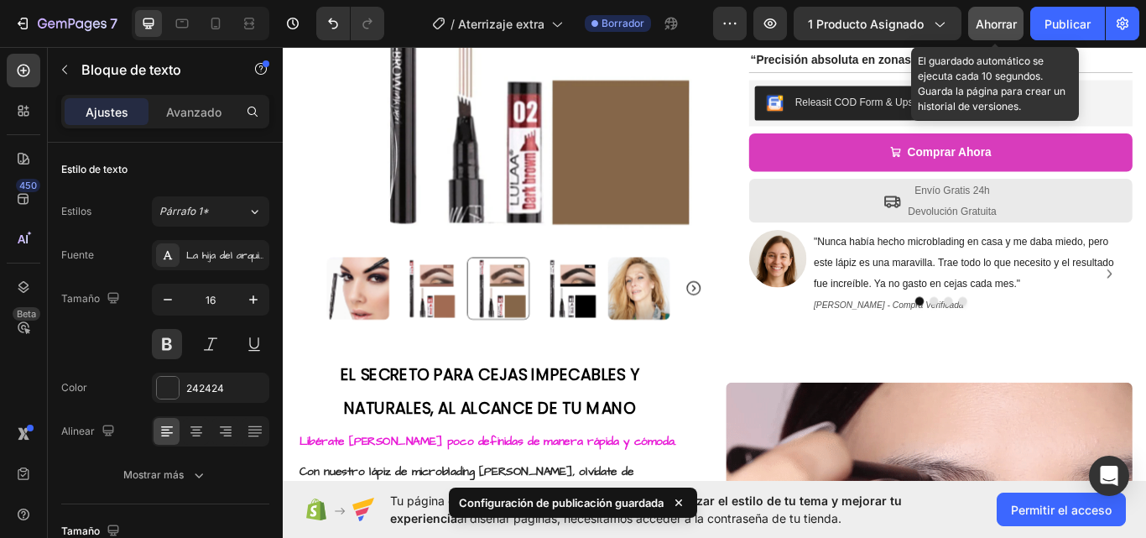
click at [996, 27] on font "Ahorrar" at bounding box center [996, 24] width 41 height 14
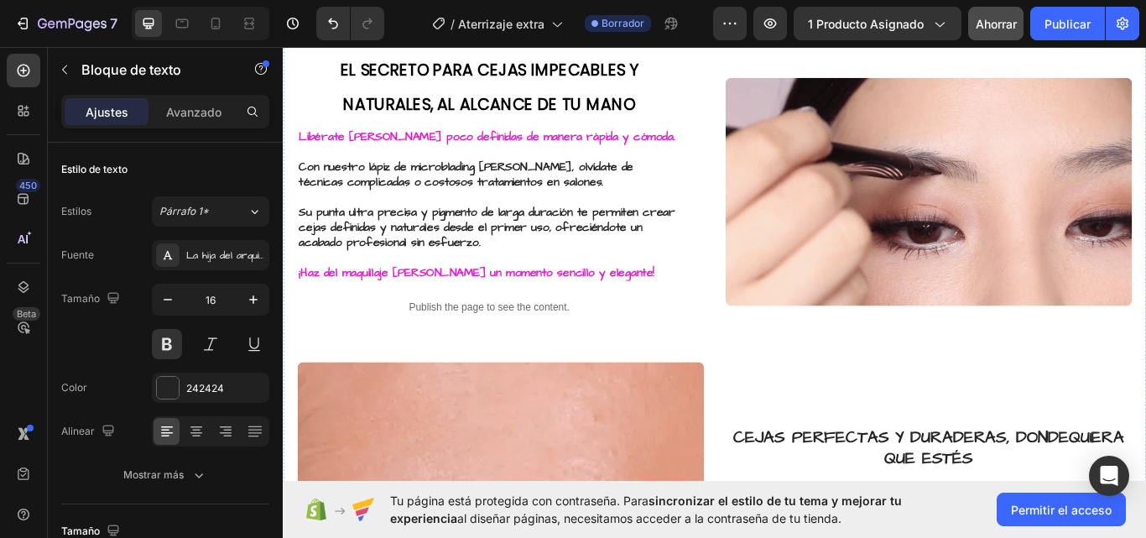
scroll to position [651, 0]
